Goal: Task Accomplishment & Management: Complete application form

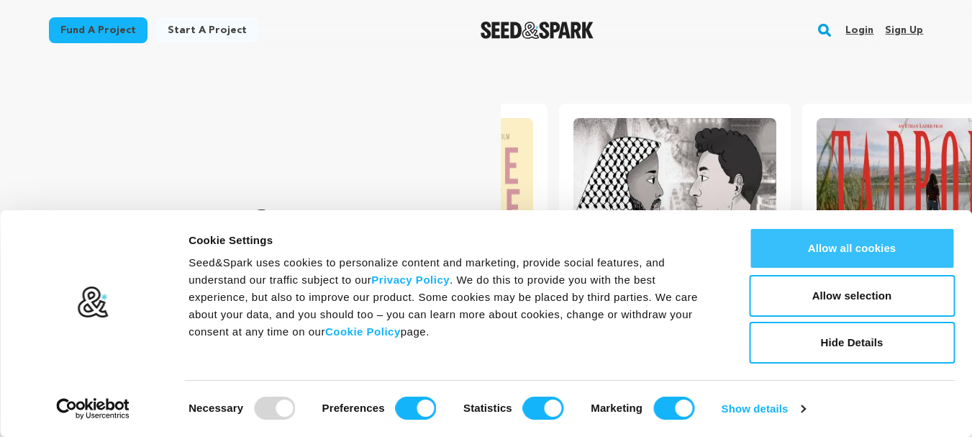
click at [849, 236] on button "Allow all cookies" at bounding box center [852, 248] width 206 height 42
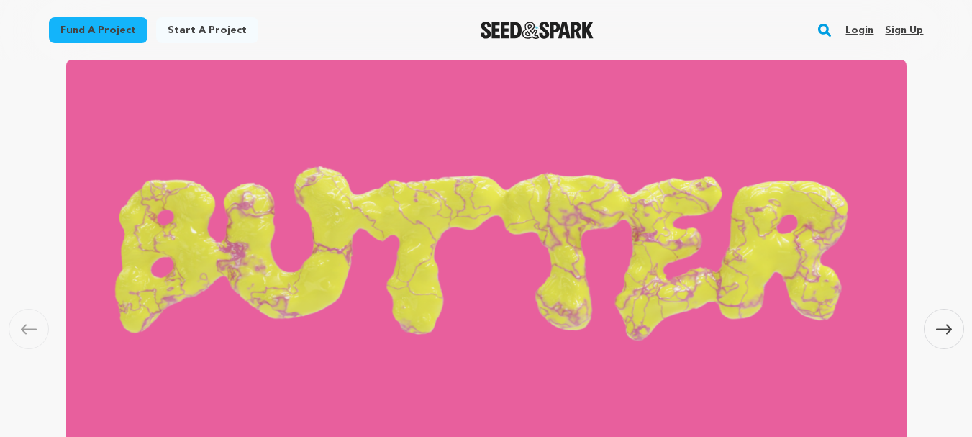
scroll to position [0, 255]
click at [892, 29] on link "Sign up" at bounding box center [904, 30] width 38 height 23
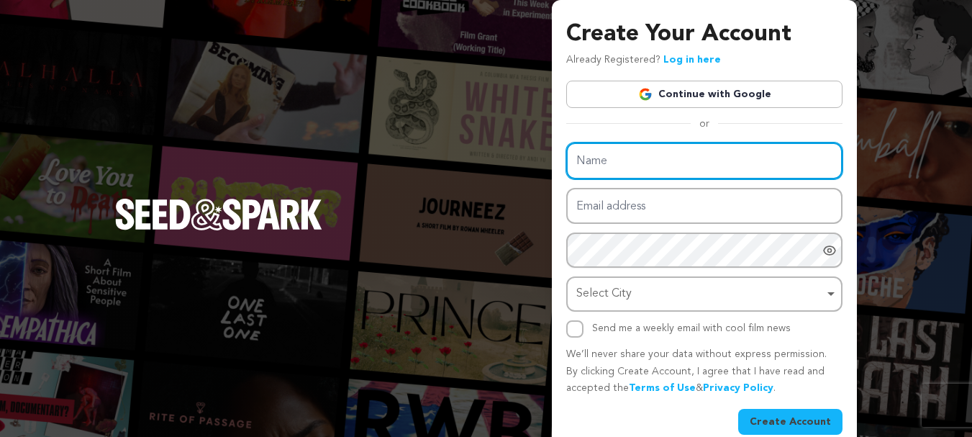
click at [632, 168] on input "Name" at bounding box center [704, 160] width 276 height 37
type input "webcrowdsolutions"
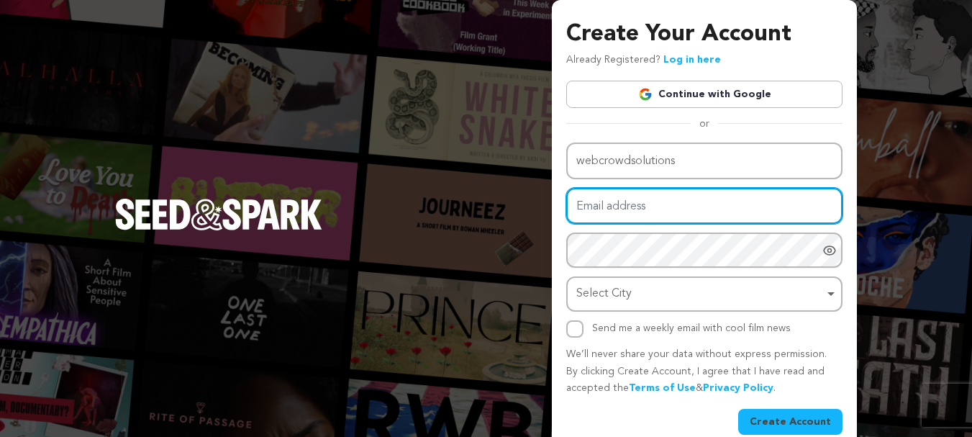
click at [601, 194] on input "Email address" at bounding box center [704, 206] width 276 height 37
type input "webcrowdsolutions7@gmail.com"
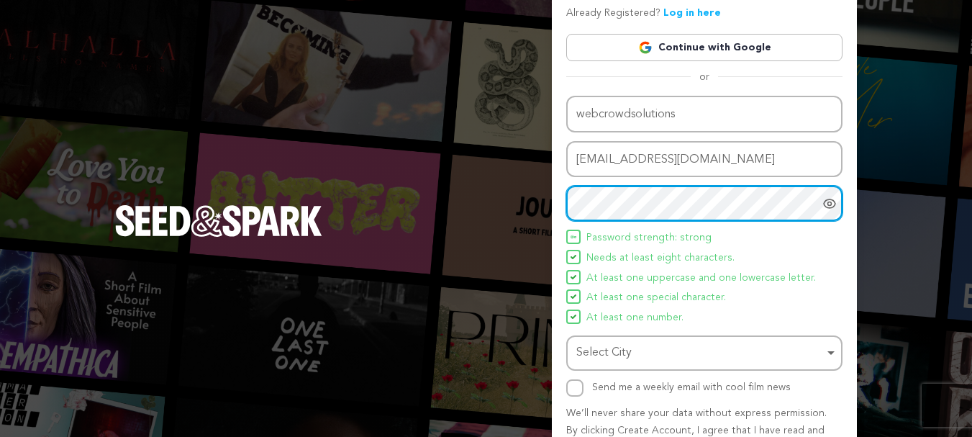
scroll to position [72, 0]
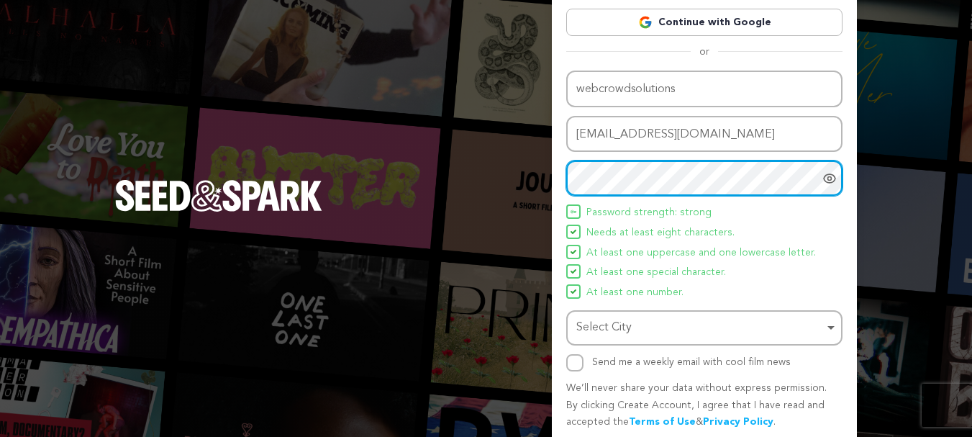
click at [635, 324] on div "Select City Remove item" at bounding box center [699, 327] width 247 height 21
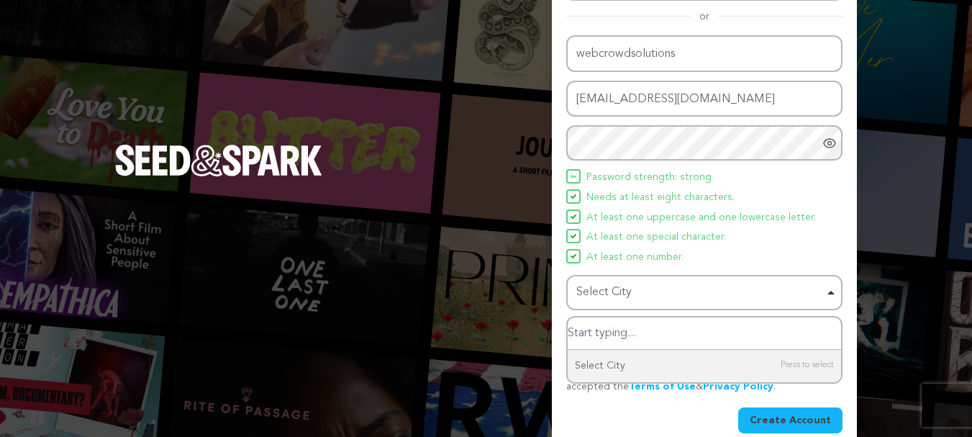
scroll to position [127, 0]
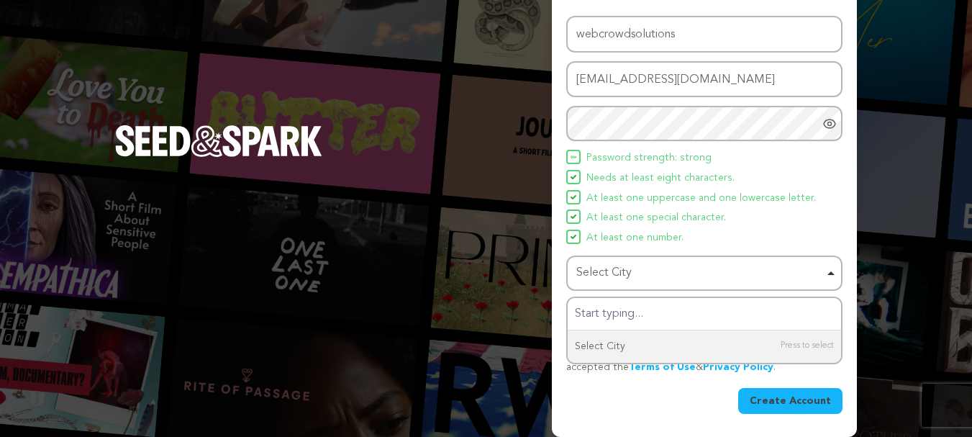
click at [857, 232] on div "Create Your Account Already Registered? Log in here Continue with Google or eyJ…" at bounding box center [486, 154] width 972 height 563
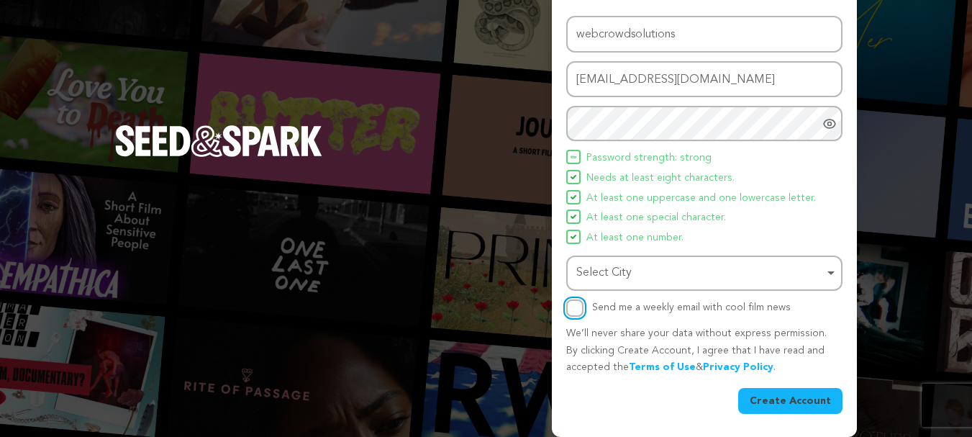
click at [579, 309] on input "Send me a weekly email with cool film news" at bounding box center [574, 307] width 17 height 17
checkbox input "true"
click at [768, 391] on button "Create Account" at bounding box center [790, 401] width 104 height 26
click at [778, 397] on button "Create Account" at bounding box center [790, 401] width 104 height 26
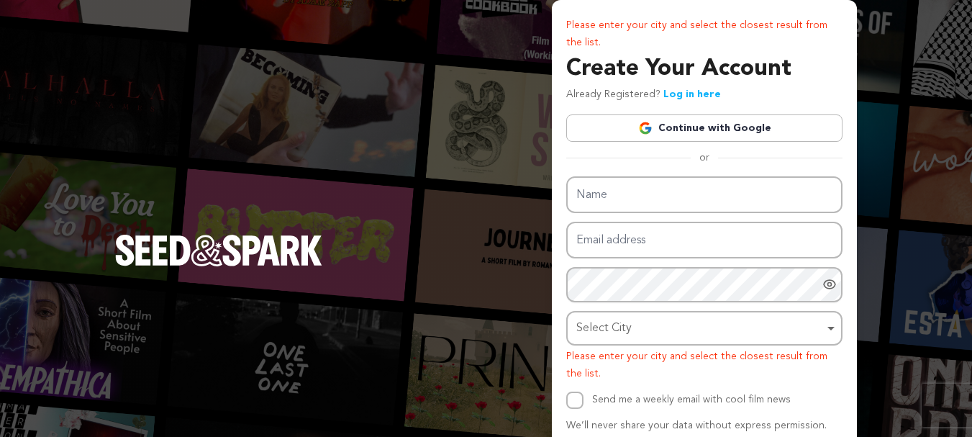
click at [728, 346] on div "Select City Select City Remove item Select City Please enter your city and sele…" at bounding box center [704, 347] width 276 height 72
click at [722, 334] on div "Select City Remove item" at bounding box center [699, 328] width 247 height 21
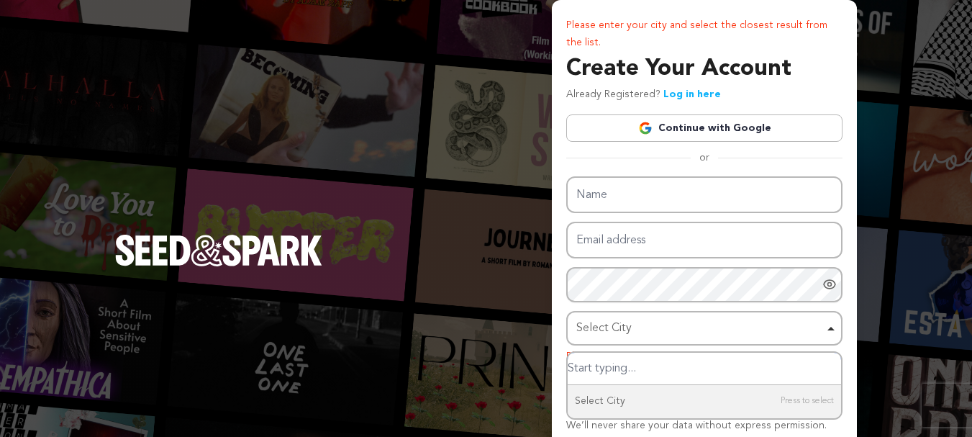
click at [629, 364] on input "Select City" at bounding box center [704, 368] width 273 height 32
type input "i"
